Goal: Book appointment/travel/reservation

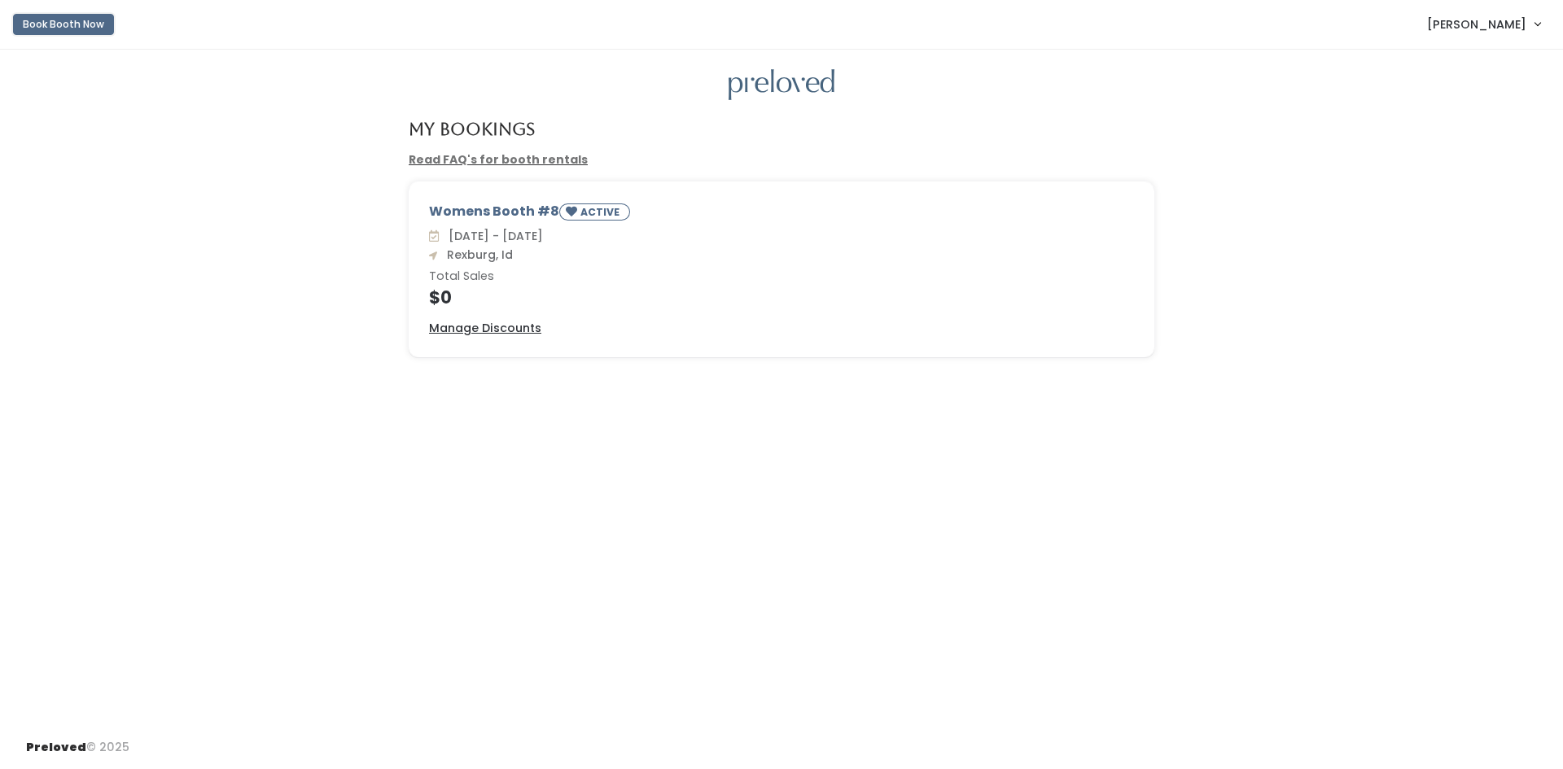
click at [54, 16] on button "Book Booth Now" at bounding box center [63, 24] width 101 height 21
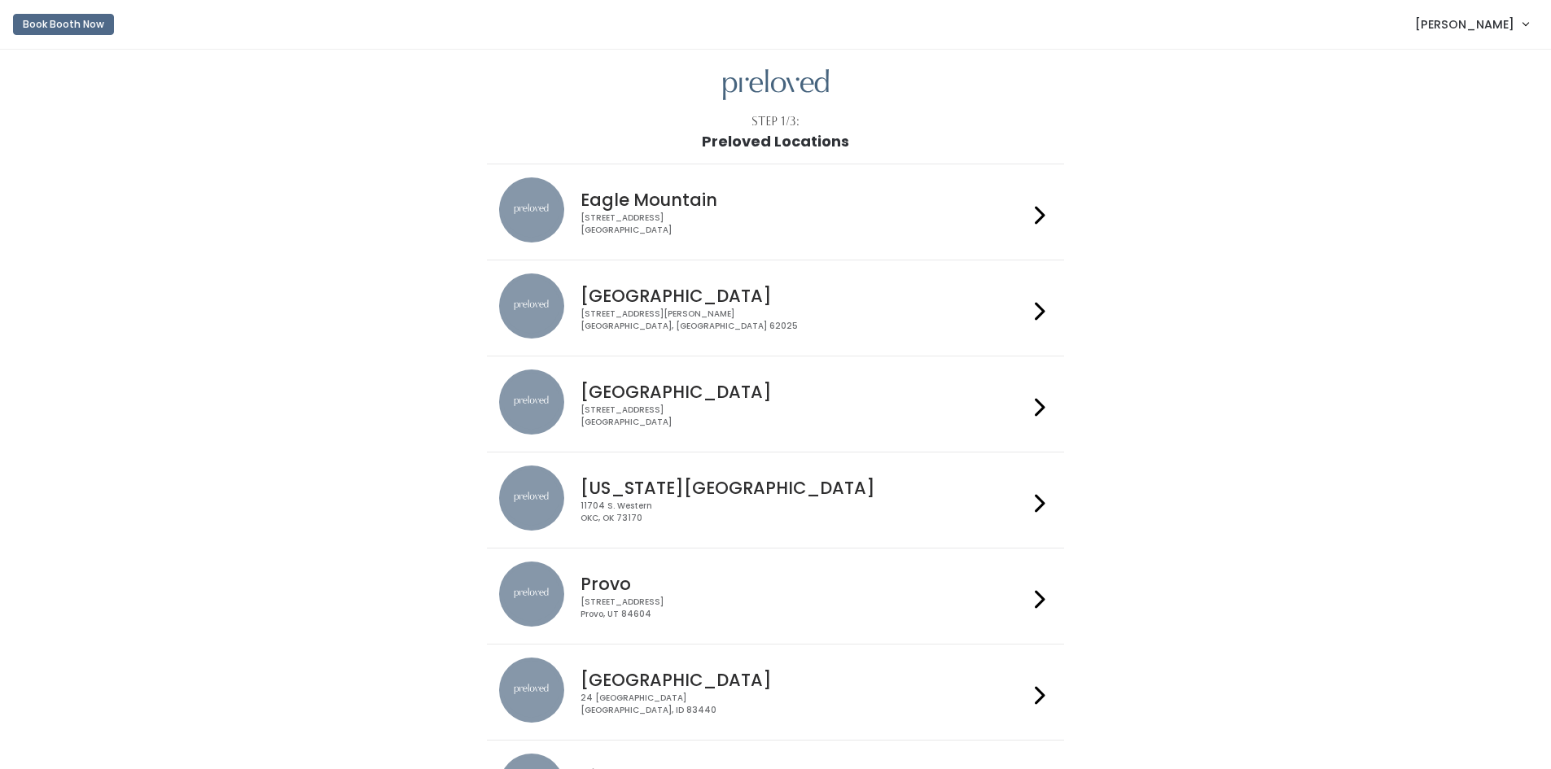
click at [669, 703] on div "24 South 1st West Rexburg, ID 83440" at bounding box center [805, 705] width 448 height 24
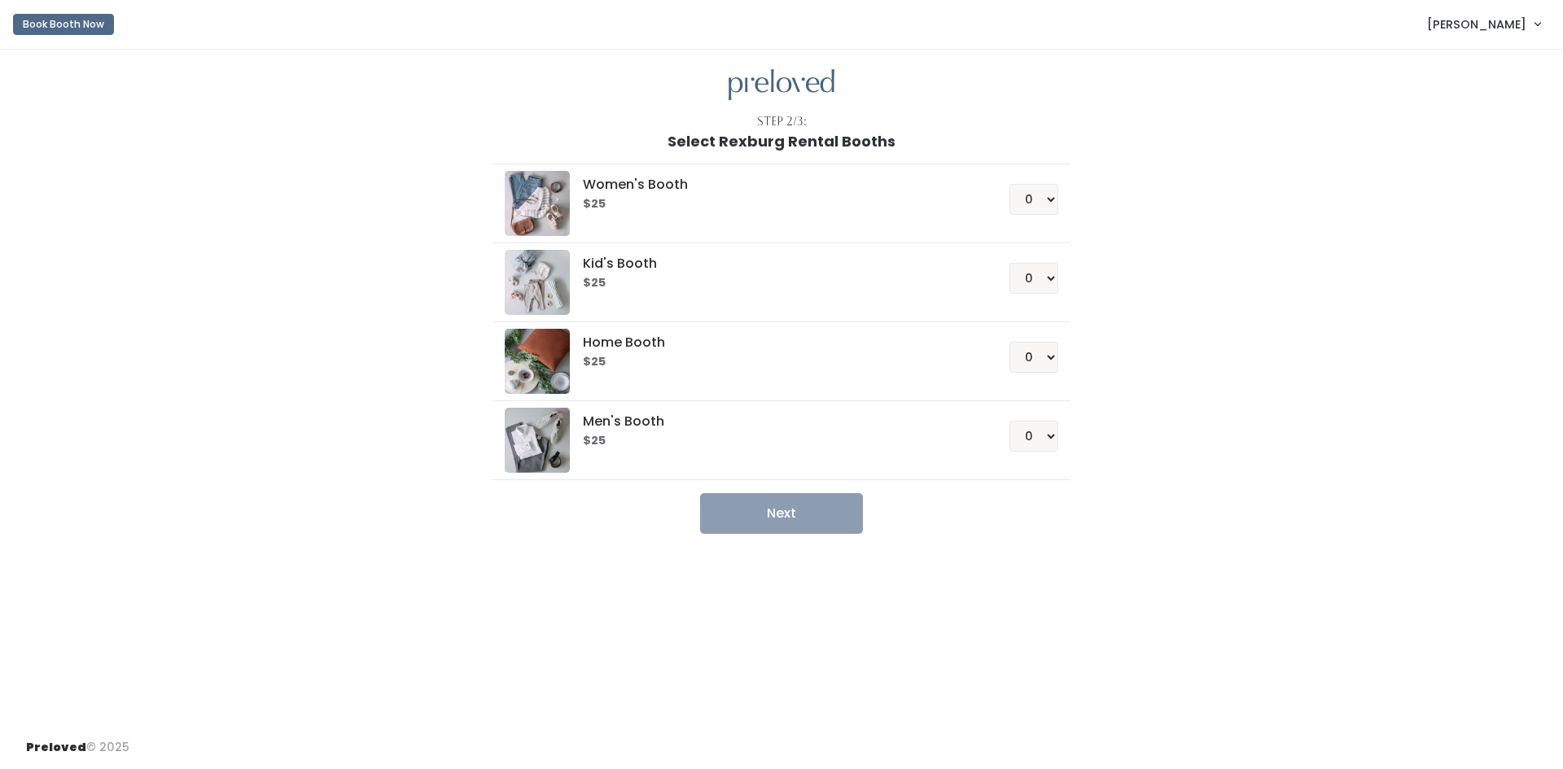
click at [790, 217] on div "Women's Booth $25 0 1 2 3 4" at bounding box center [781, 203] width 553 height 65
click at [1033, 204] on select "0 1 2 3 4" at bounding box center [1034, 199] width 49 height 31
select select "1"
click at [1010, 184] on select "0 1 2 3 4" at bounding box center [1034, 199] width 49 height 31
click at [791, 511] on button "Next" at bounding box center [781, 513] width 163 height 41
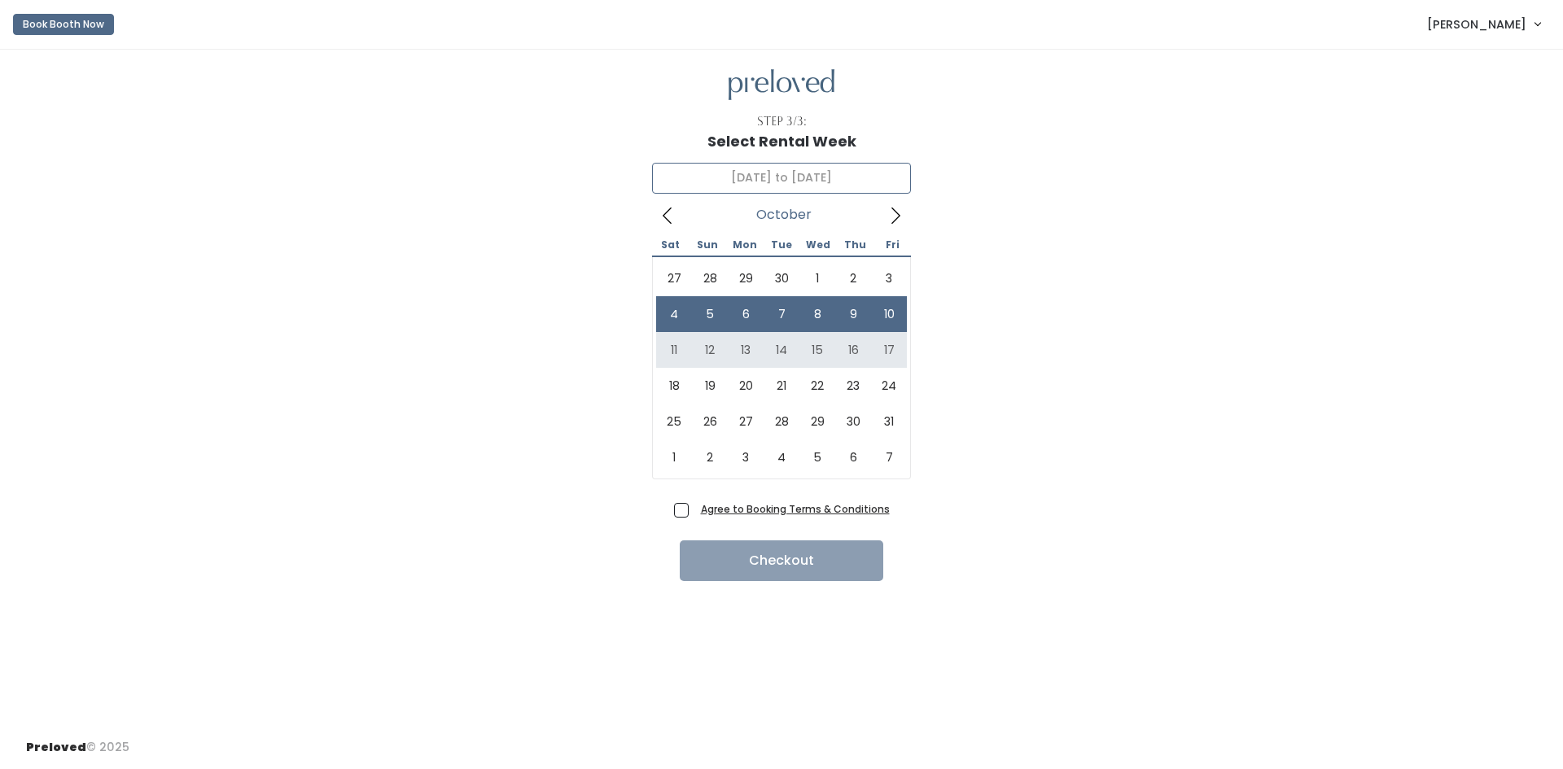
type input "[DATE] to [DATE]"
